Goal: Task Accomplishment & Management: Use online tool/utility

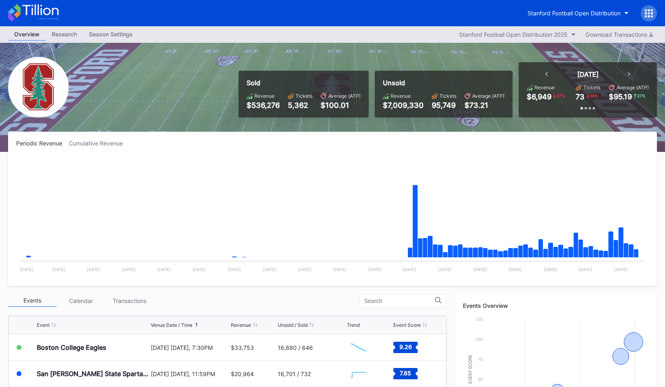
click at [643, 11] on div at bounding box center [649, 13] width 16 height 16
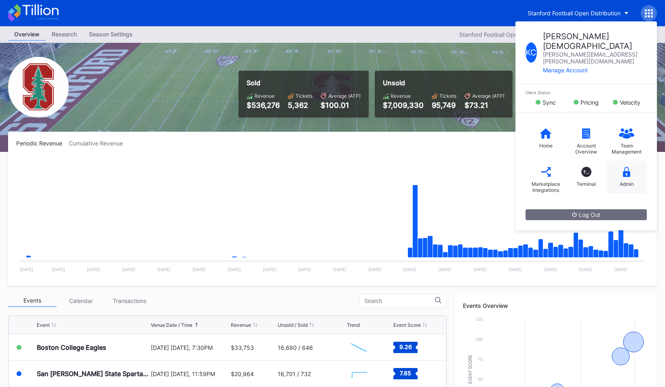
click at [629, 181] on div "Admin" at bounding box center [627, 184] width 14 height 6
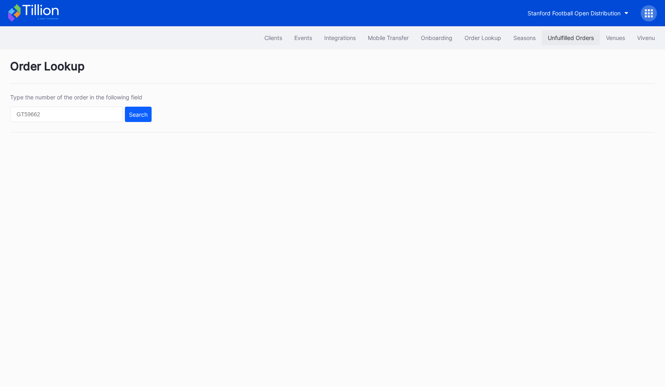
click at [567, 37] on div "Unfulfilled Orders" at bounding box center [571, 37] width 46 height 7
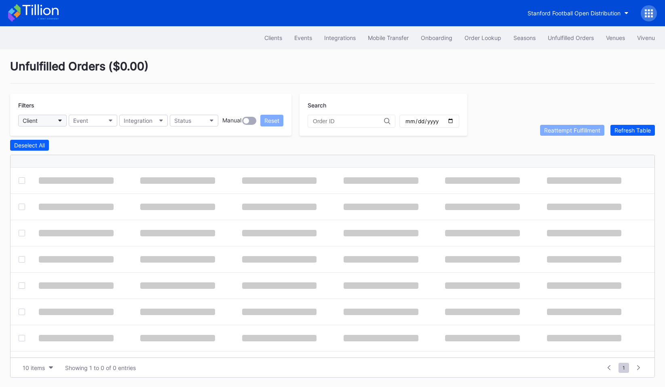
click at [49, 116] on button "Client" at bounding box center [42, 121] width 48 height 12
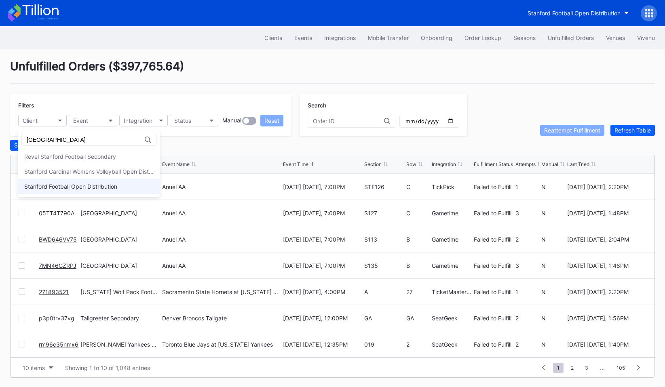
type input "[GEOGRAPHIC_DATA]"
click at [61, 181] on div "Stanford Football Open Distribution" at bounding box center [88, 186] width 141 height 15
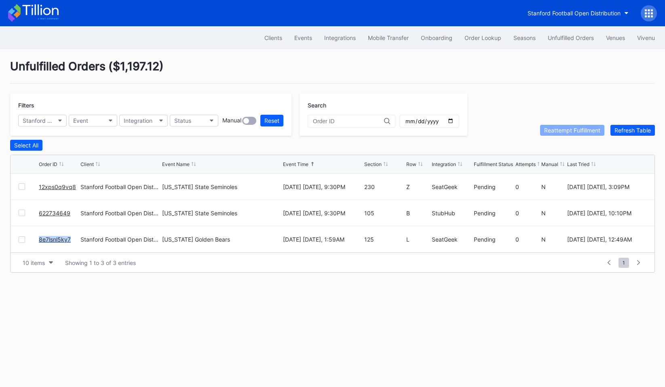
copy link "8e7lsnl5ky7"
click at [476, 34] on div "Order Lookup" at bounding box center [482, 37] width 37 height 7
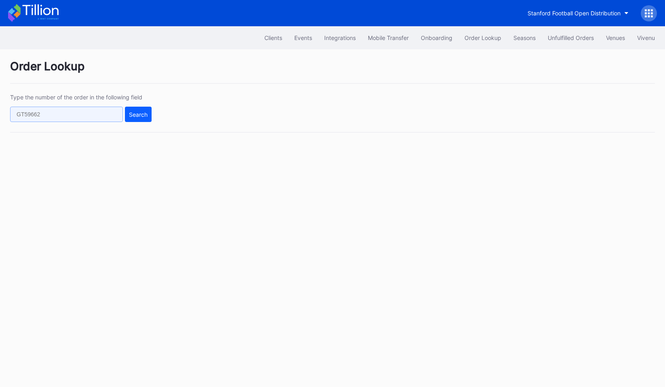
click at [43, 116] on input "text" at bounding box center [66, 114] width 113 height 15
paste input "8e7lsnl5ky7"
click at [141, 116] on div "Search" at bounding box center [138, 114] width 19 height 7
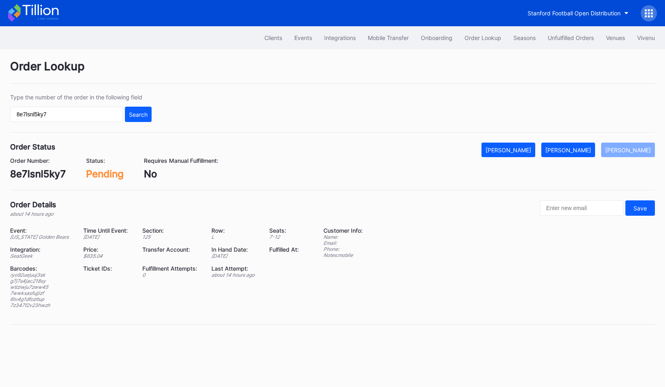
copy div "Section: 125 Row: L Seats: 7 - 12"
drag, startPoint x: 137, startPoint y: 237, endPoint x: 285, endPoint y: 238, distance: 147.9
click at [285, 238] on div "Event: [US_STATE] Golden Bears Time Until Event: [DATE] Section: 125 Row: L Sea…" at bounding box center [161, 270] width 303 height 87
copy div "ryo92uejuuj3sk g7j7s4jac218xy wtlziwju7zww45 7wwkxasfujjizf 6tv4g1dfozltup 7z34…"
drag, startPoint x: 9, startPoint y: 276, endPoint x: 52, endPoint y: 302, distance: 49.9
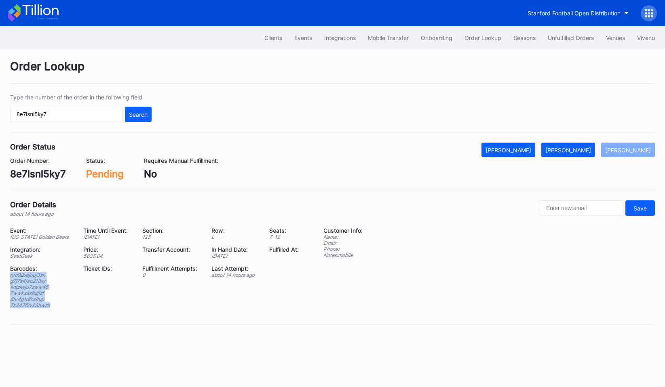
click at [52, 302] on div "Order Lookup Type the number of the order in the following field 8e7lsnl5ky7 Se…" at bounding box center [332, 197] width 665 height 296
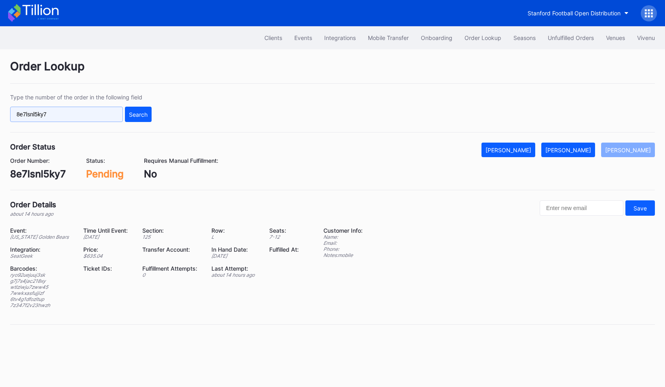
click at [63, 120] on input "8e7lsnl5ky7" at bounding box center [66, 114] width 113 height 15
paste input "6v60l"
click at [129, 114] on div "Search" at bounding box center [138, 114] width 19 height 7
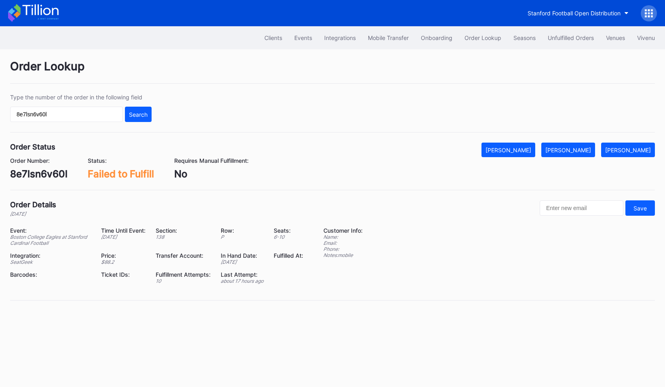
click at [158, 236] on div "138" at bounding box center [183, 237] width 55 height 6
copy div "138"
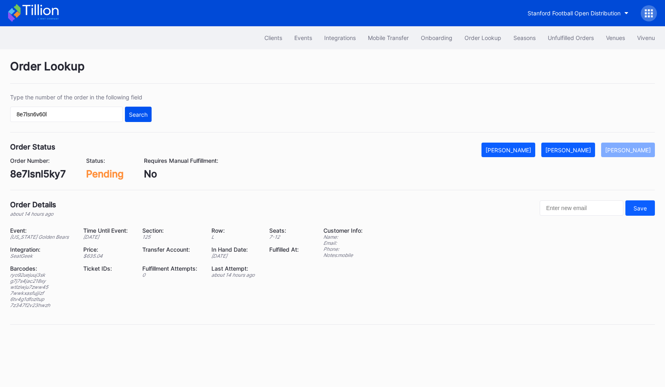
click at [139, 118] on button "Search" at bounding box center [138, 114] width 27 height 15
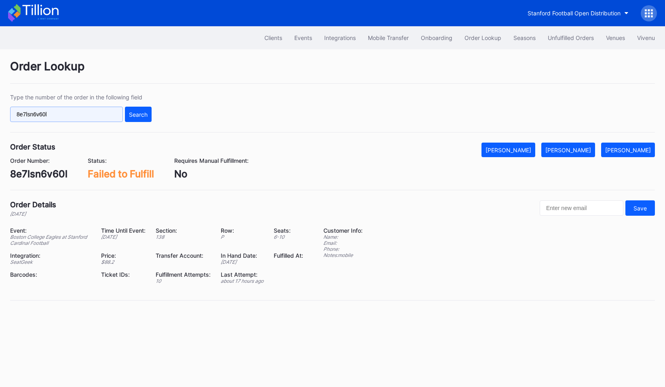
click at [109, 115] on input "8e7lsn6v60l" at bounding box center [66, 114] width 113 height 15
paste input "138"
type input "8e7lsn6v60l"
click at [24, 274] on div "Barcodes:" at bounding box center [50, 274] width 81 height 7
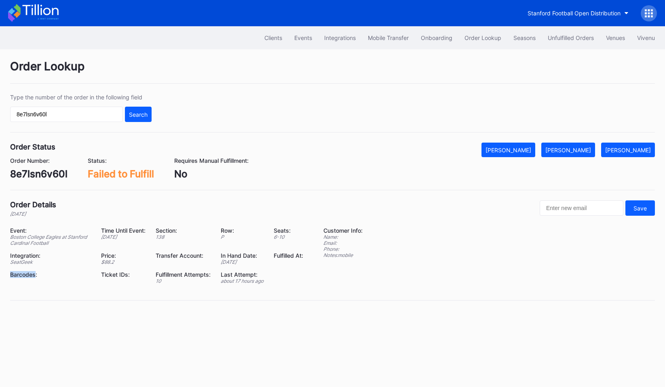
click at [24, 274] on div "Barcodes:" at bounding box center [50, 274] width 81 height 7
click at [64, 272] on div "Barcodes:" at bounding box center [50, 274] width 81 height 7
click at [158, 237] on div "138" at bounding box center [183, 237] width 55 height 6
drag, startPoint x: 151, startPoint y: 236, endPoint x: 289, endPoint y: 236, distance: 137.8
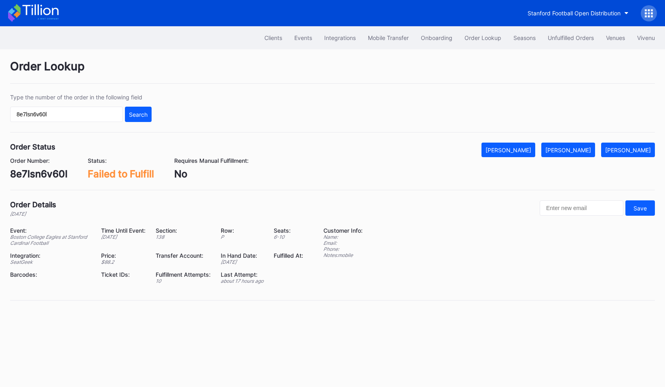
click at [289, 236] on div "Event: Boston College Eagles at Stanford Cardinal Football Time Until Event: [D…" at bounding box center [161, 258] width 303 height 63
copy div "Section: 138 Row: P Seats: 6 - 10"
drag, startPoint x: 9, startPoint y: 239, endPoint x: 71, endPoint y: 245, distance: 62.5
click at [71, 245] on div "Order Lookup Type the number of the order in the following field 8e7lsn6v60l Se…" at bounding box center [332, 185] width 665 height 272
copy div "Boston College Eagles at Stanford Cardinal Football"
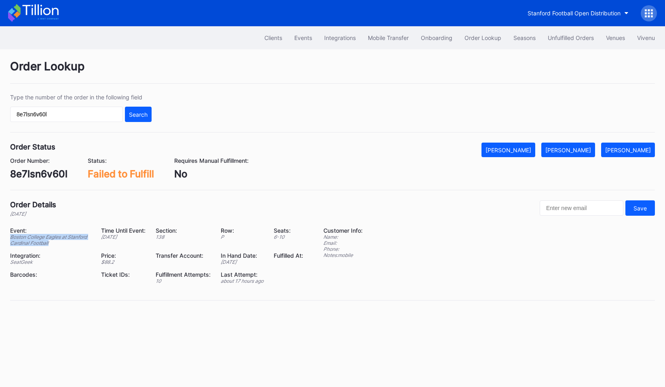
click at [29, 15] on icon at bounding box center [33, 13] width 51 height 18
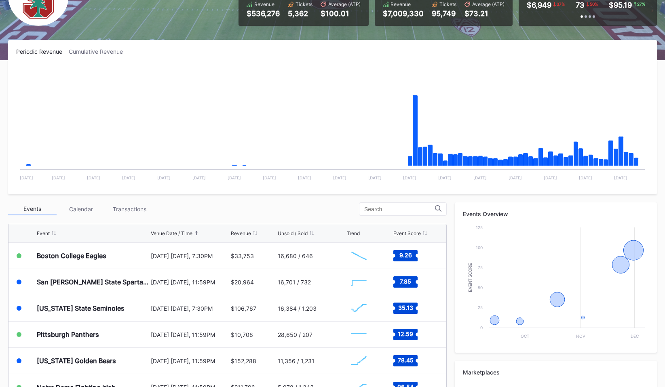
scroll to position [94, 0]
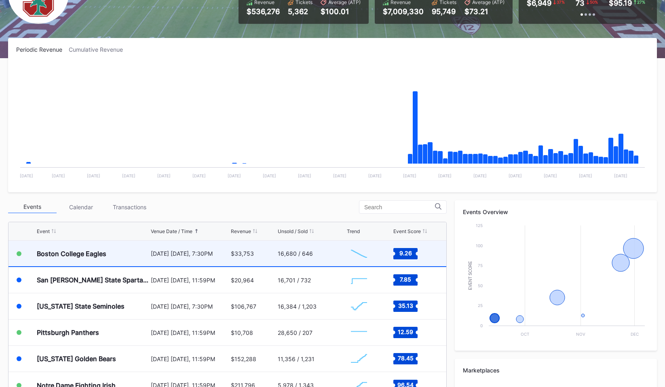
click at [132, 249] on div "Boston College Eagles" at bounding box center [93, 253] width 112 height 25
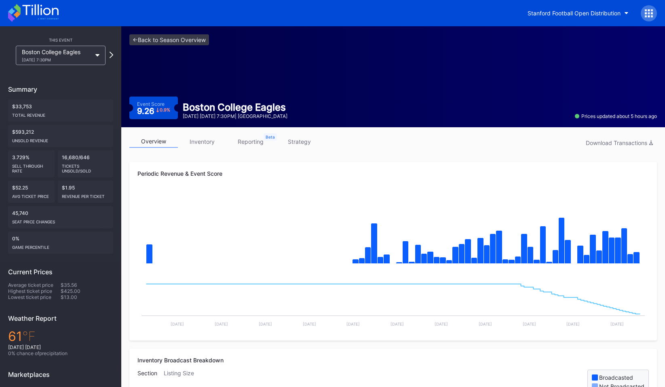
click at [194, 141] on link "inventory" at bounding box center [202, 141] width 48 height 13
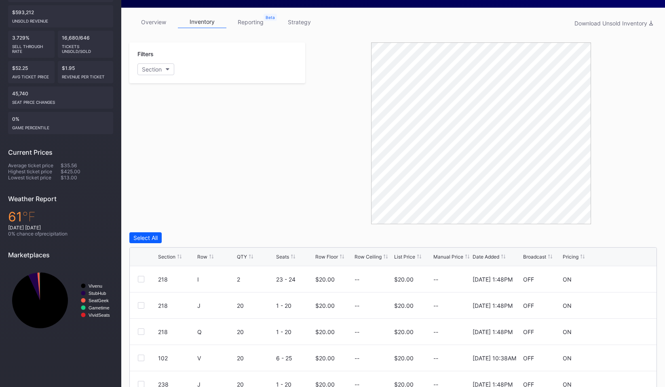
scroll to position [119, 0]
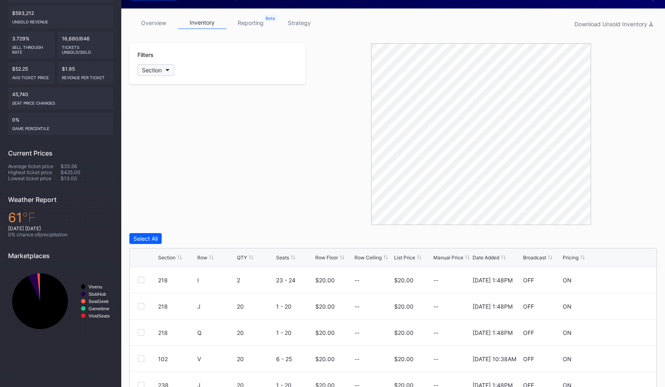
click at [159, 70] on div "Section" at bounding box center [152, 70] width 20 height 7
click at [165, 70] on button "Section" at bounding box center [155, 70] width 37 height 12
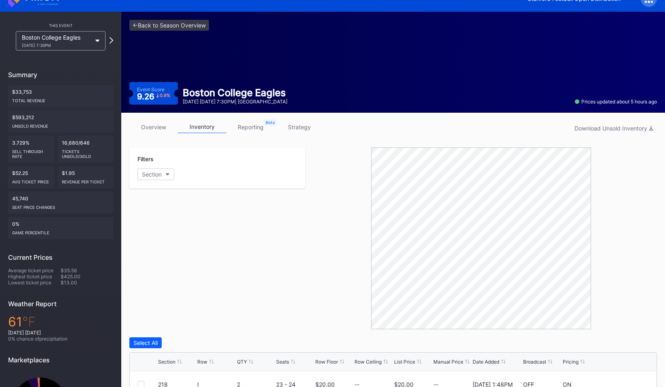
scroll to position [0, 0]
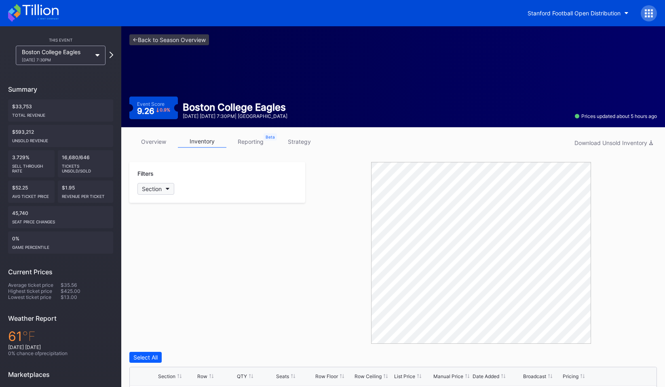
click at [158, 186] on div "Section" at bounding box center [152, 189] width 20 height 7
type input "1"
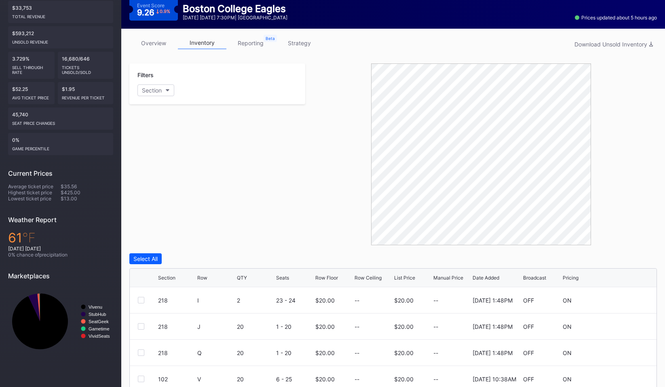
scroll to position [95, 0]
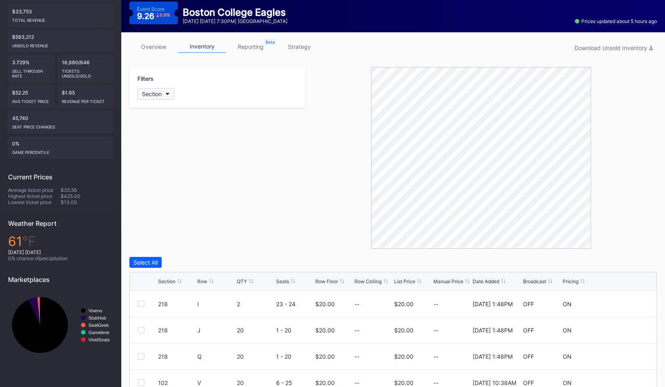
click at [154, 92] on div "Section" at bounding box center [152, 94] width 20 height 7
click at [156, 110] on input at bounding box center [181, 113] width 71 height 6
type input "1"
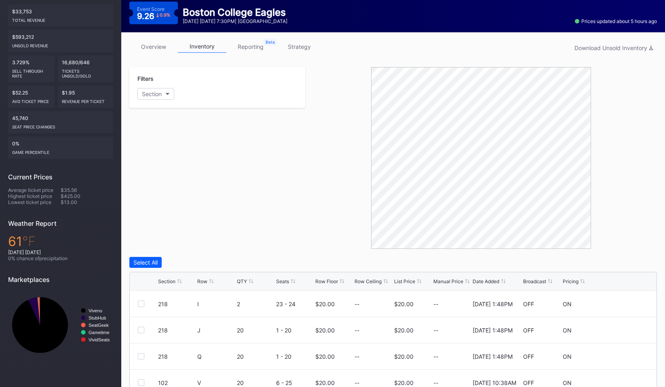
click at [289, 199] on div "Filters Section" at bounding box center [217, 158] width 176 height 182
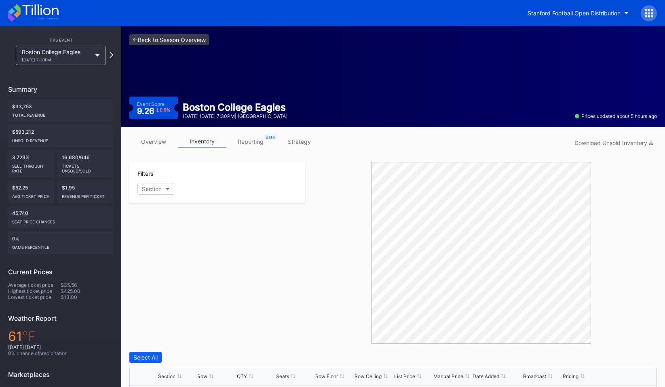
click at [167, 42] on link "<- Back to Season Overview" at bounding box center [169, 39] width 80 height 11
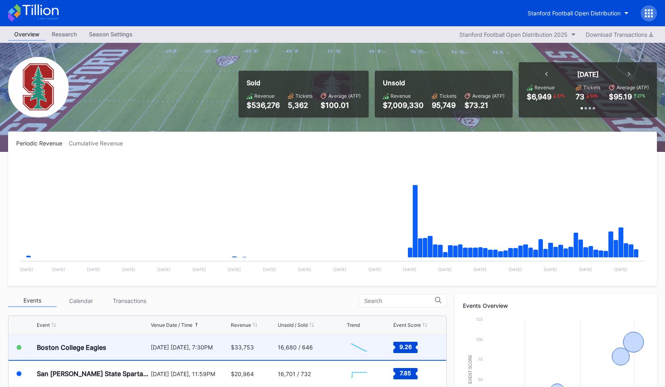
click at [91, 346] on div "Boston College Eagles" at bounding box center [72, 348] width 70 height 8
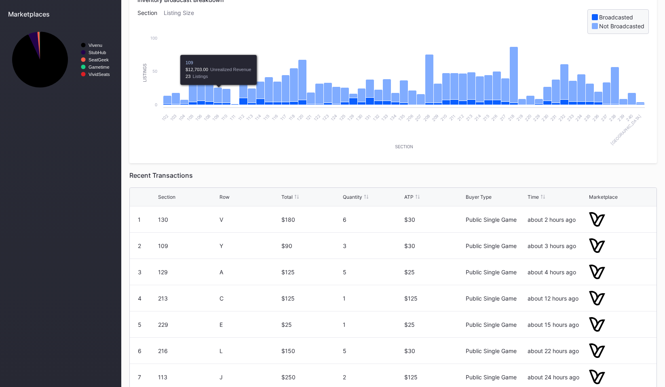
scroll to position [392, 0]
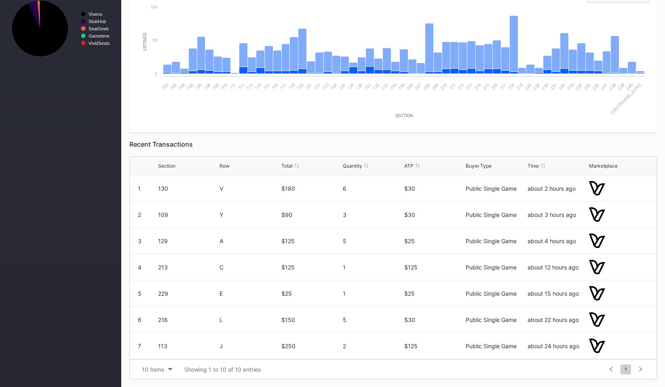
click at [174, 191] on div "130" at bounding box center [187, 188] width 59 height 7
click at [162, 189] on div "130" at bounding box center [187, 188] width 59 height 7
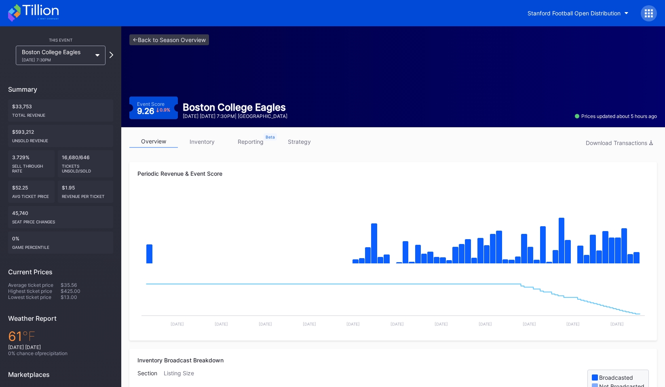
click at [198, 142] on link "inventory" at bounding box center [202, 141] width 48 height 13
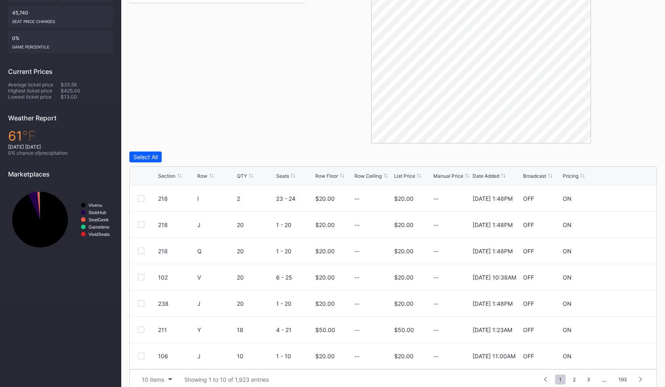
scroll to position [211, 0]
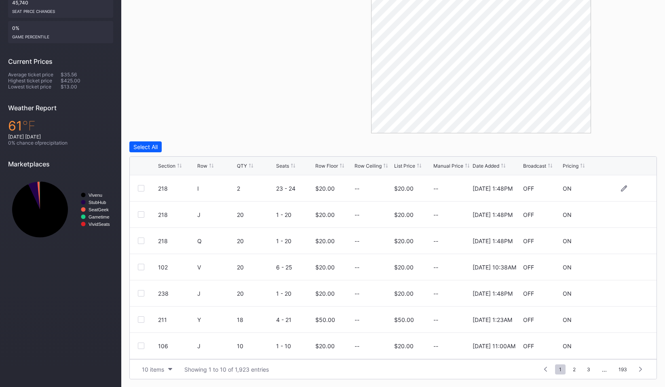
click at [161, 186] on div "218" at bounding box center [176, 188] width 37 height 7
copy div "218"
click at [275, 212] on div "218 J 20 1 - 20 $20.00 -- $20.00 -- [DATE] 1:48PM OFF ON" at bounding box center [393, 215] width 527 height 26
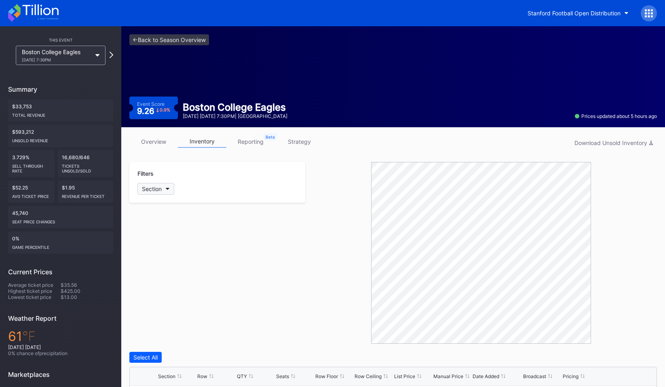
click at [164, 187] on button "Section" at bounding box center [155, 189] width 37 height 12
type input "218"
click at [158, 232] on div "218" at bounding box center [161, 234] width 10 height 7
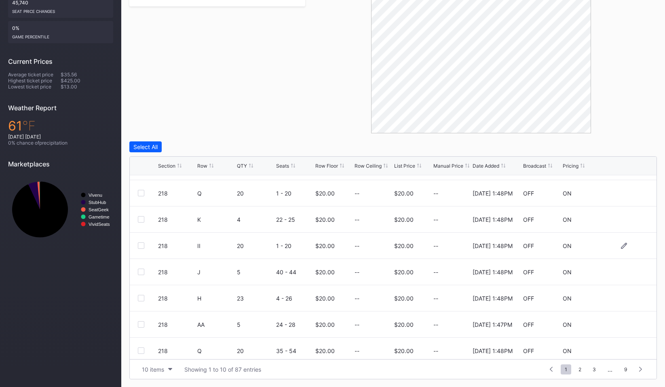
scroll to position [79, 0]
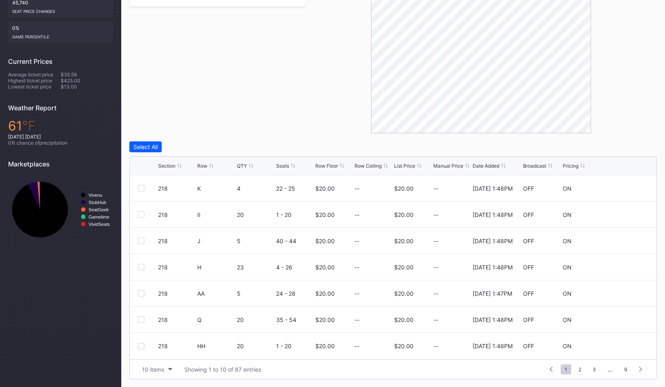
click at [202, 167] on div "Row" at bounding box center [202, 166] width 10 height 6
click at [546, 163] on div "Broadcast" at bounding box center [534, 166] width 23 height 6
click at [325, 115] on div at bounding box center [481, 43] width 352 height 182
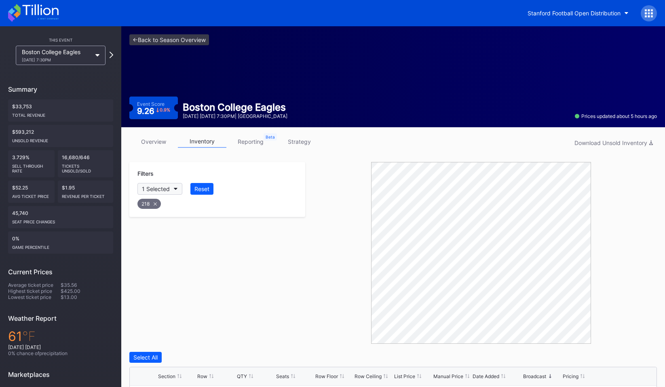
click at [157, 185] on button "1 Selected" at bounding box center [159, 189] width 45 height 12
type input "229"
click at [149, 232] on div at bounding box center [146, 234] width 6 height 6
click at [156, 205] on icon at bounding box center [155, 203] width 3 height 3
click at [239, 194] on div "229" at bounding box center [217, 202] width 162 height 17
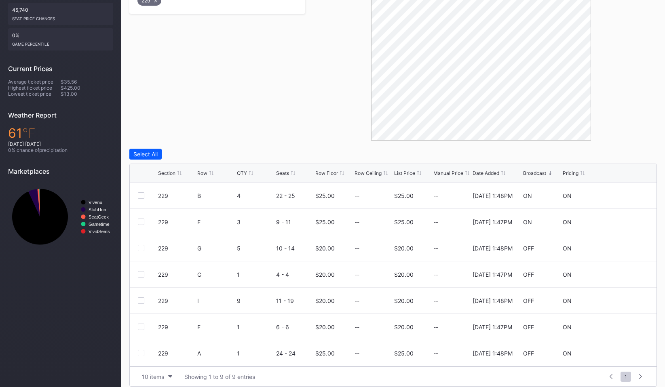
scroll to position [211, 0]
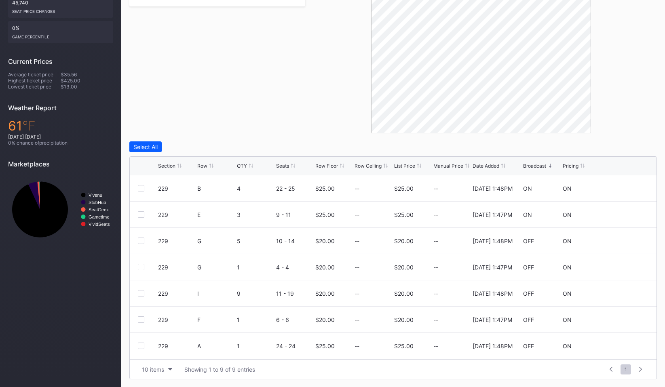
click at [203, 167] on div "Row" at bounding box center [202, 166] width 10 height 6
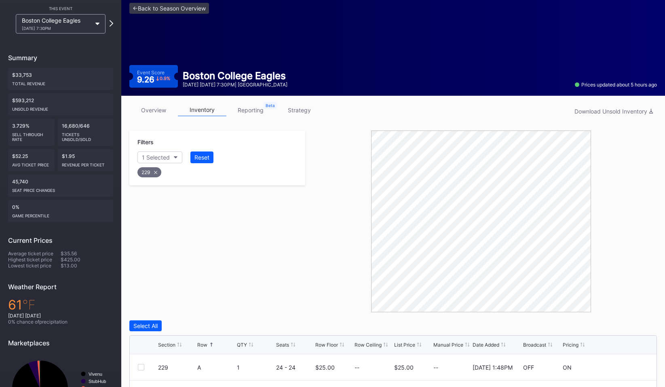
scroll to position [0, 0]
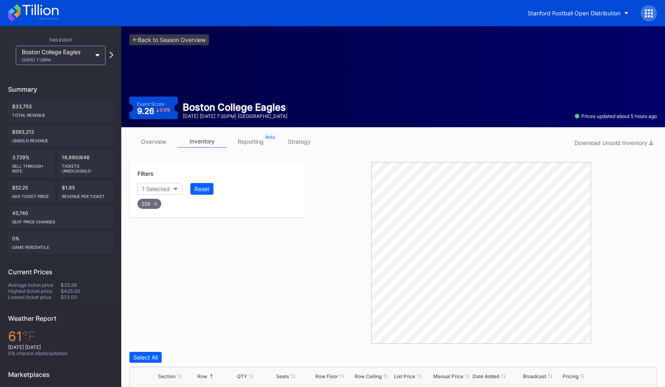
click at [64, 61] on div "[DATE] 7:30PM" at bounding box center [57, 59] width 70 height 5
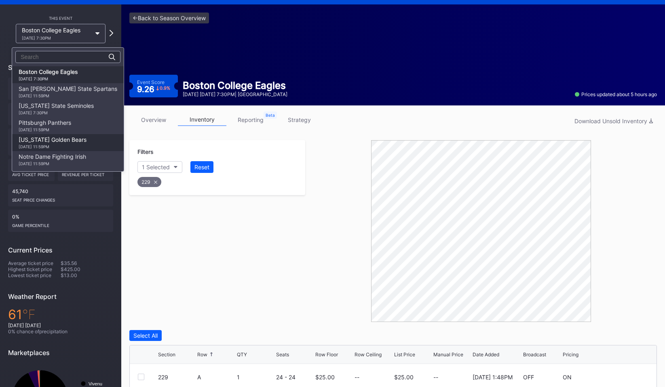
scroll to position [23, 0]
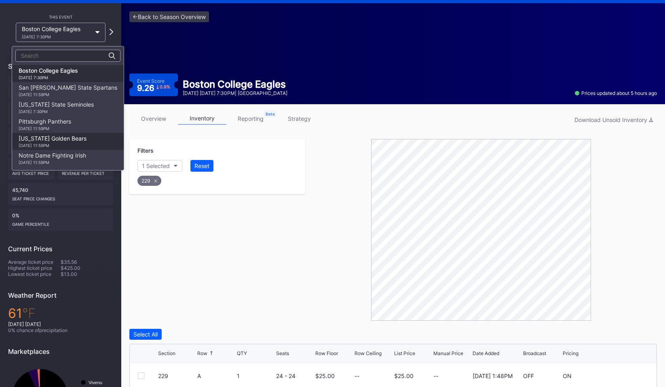
click at [66, 137] on div "[US_STATE] Golden Bears [DATE] 11:59PM" at bounding box center [53, 141] width 68 height 13
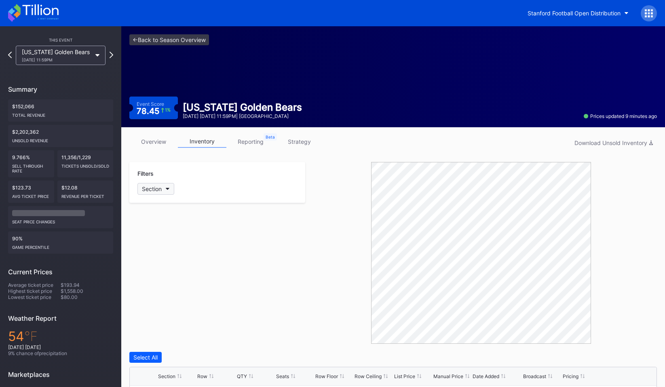
click at [145, 188] on div "Section" at bounding box center [152, 189] width 20 height 7
type input "229"
click at [158, 239] on div "229" at bounding box center [184, 234] width 94 height 15
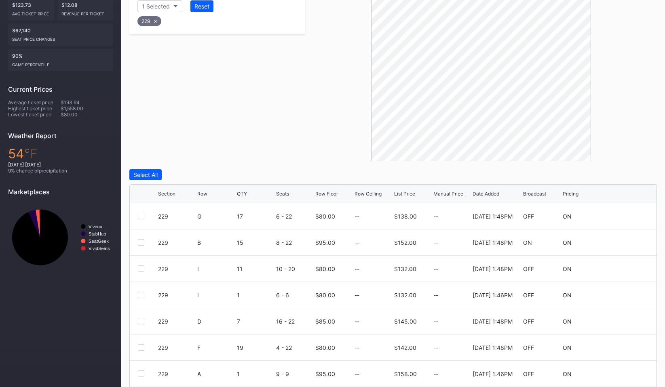
scroll to position [189, 0]
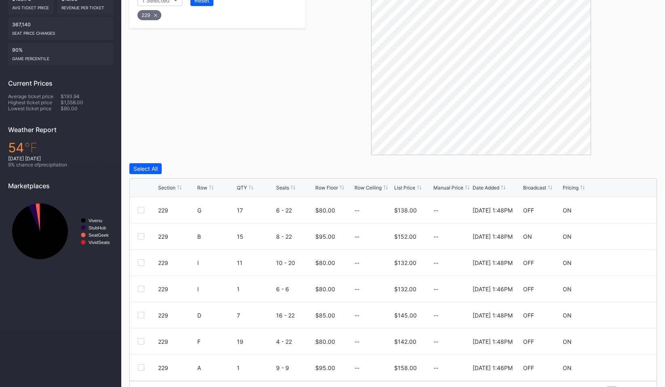
click at [204, 189] on div "Row" at bounding box center [202, 188] width 10 height 6
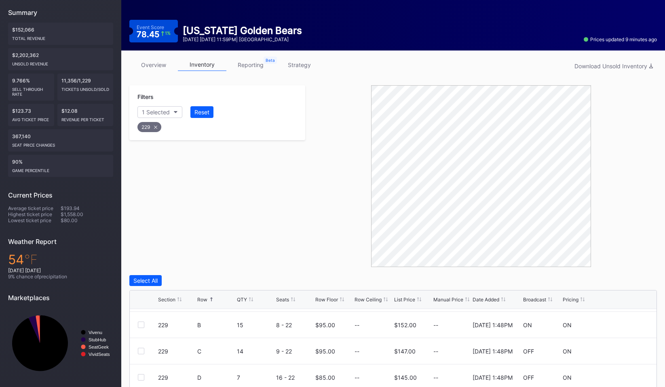
scroll to position [0, 0]
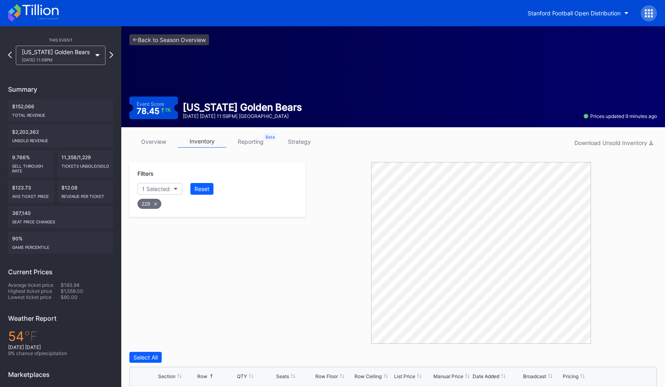
click at [46, 60] on div "[DATE] 11:59PM" at bounding box center [57, 59] width 70 height 5
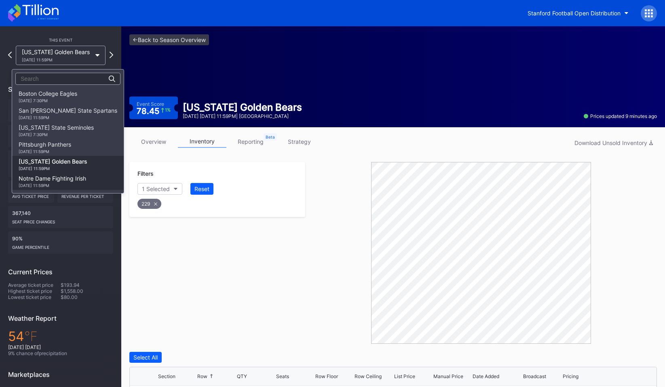
click at [74, 177] on div "Notre Dame Fighting Irish [DATE] 11:59PM" at bounding box center [52, 181] width 67 height 13
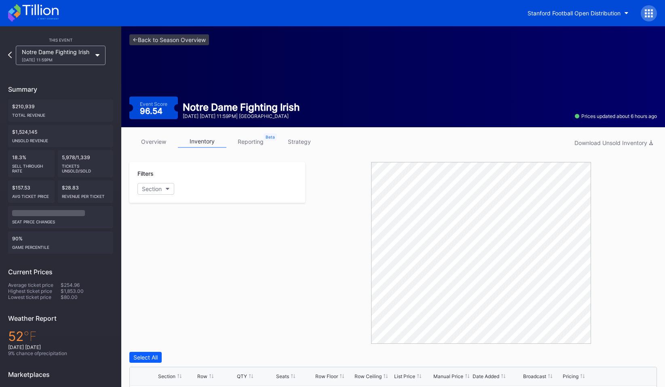
click at [158, 175] on div "Filters" at bounding box center [217, 173] width 160 height 7
click at [158, 184] on button "Section" at bounding box center [155, 189] width 37 height 12
type input "110"
click at [154, 234] on div "110" at bounding box center [184, 234] width 94 height 15
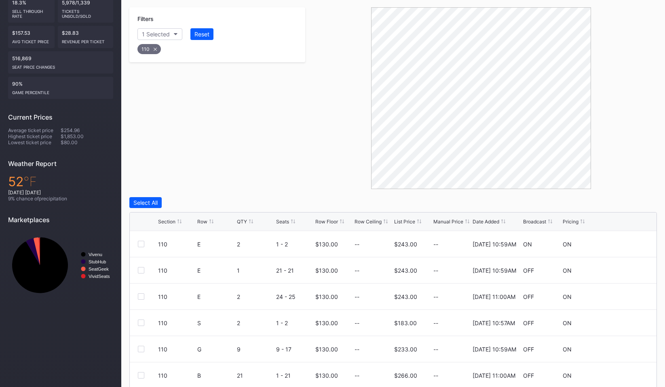
click at [202, 224] on div "Row" at bounding box center [202, 222] width 10 height 6
